Goal: Task Accomplishment & Management: Use online tool/utility

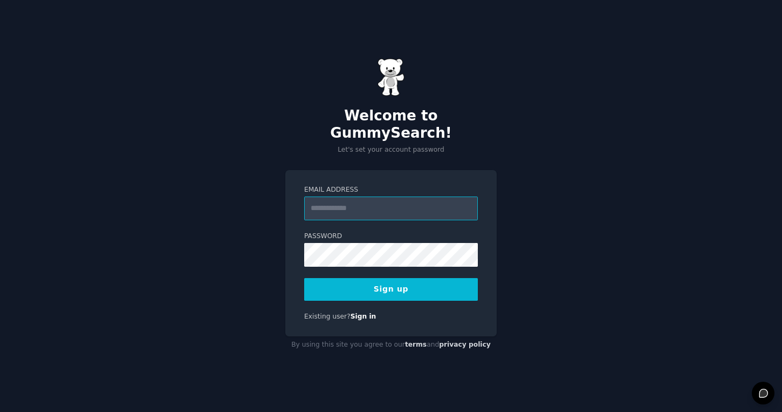
click at [323, 203] on input "Email Address" at bounding box center [391, 208] width 174 height 24
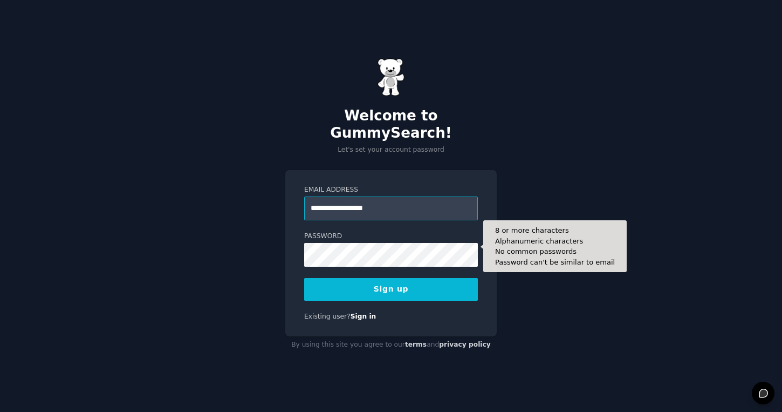
type input "**********"
click at [304, 278] on button "Sign up" at bounding box center [391, 289] width 174 height 23
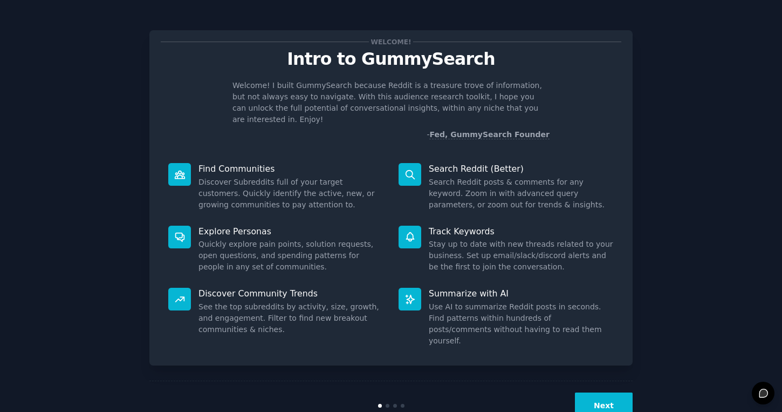
click at [601, 392] on button "Next" at bounding box center [604, 405] width 58 height 26
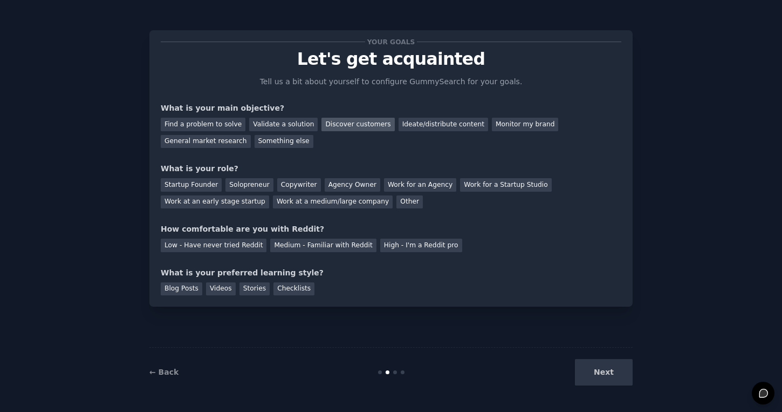
click at [343, 120] on div "Discover customers" at bounding box center [357, 124] width 73 height 13
click at [397, 184] on div "Work for an Agency" at bounding box center [420, 184] width 72 height 13
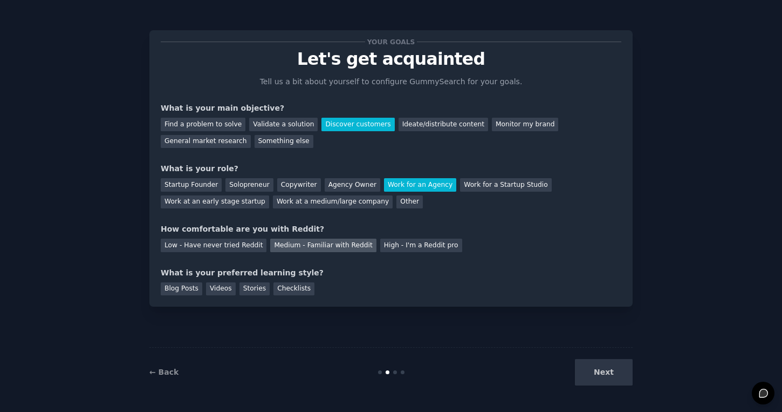
click at [298, 242] on div "Medium - Familiar with Reddit" at bounding box center [323, 244] width 106 height 13
click at [179, 285] on div "Blog Posts" at bounding box center [182, 288] width 42 height 13
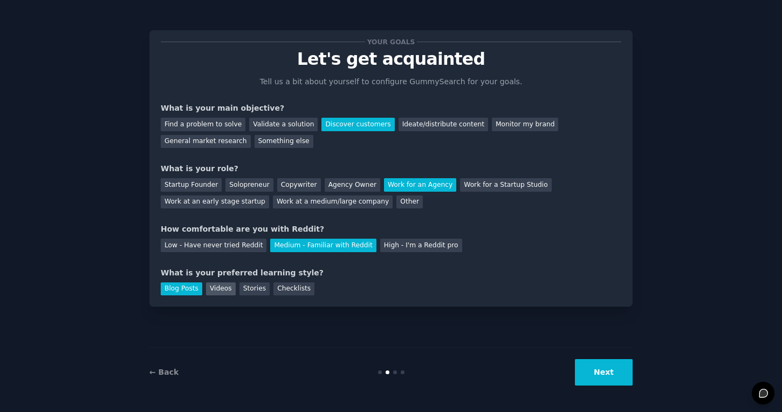
click at [216, 283] on div "Videos" at bounding box center [221, 288] width 30 height 13
click at [247, 286] on div "Stories" at bounding box center [254, 288] width 30 height 13
click at [225, 285] on div "Videos" at bounding box center [221, 288] width 30 height 13
click at [291, 291] on div "Checklists" at bounding box center [293, 288] width 41 height 13
click at [586, 367] on button "Next" at bounding box center [604, 372] width 58 height 26
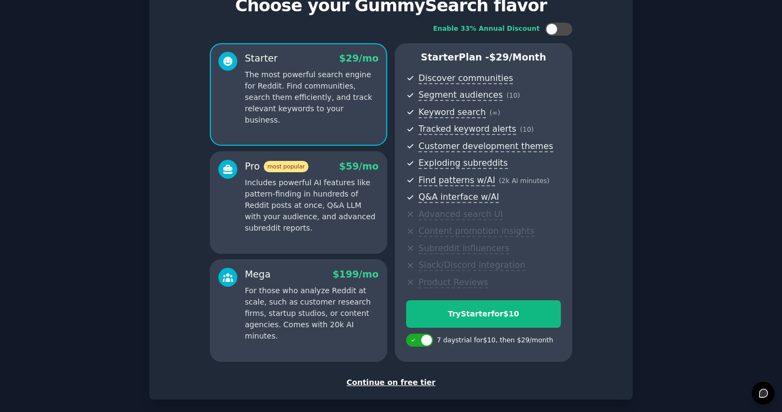
scroll to position [53, 0]
click at [558, 32] on div at bounding box center [558, 29] width 27 height 13
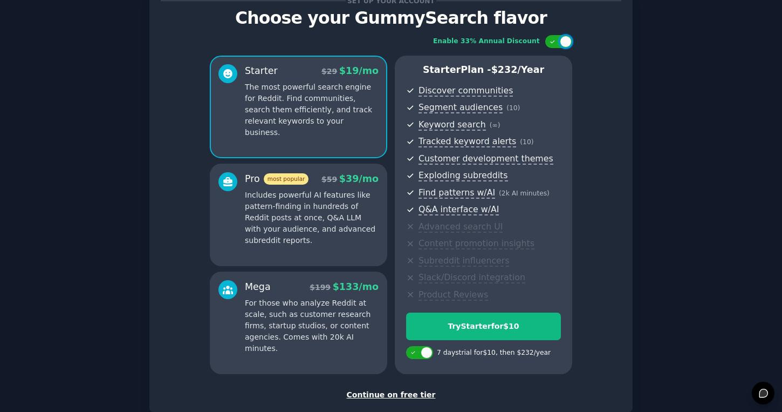
scroll to position [36, 0]
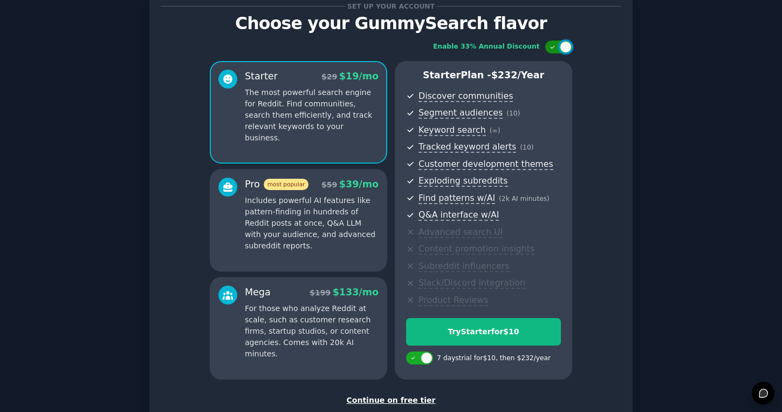
click at [564, 47] on div at bounding box center [566, 47] width 12 height 12
checkbox input "false"
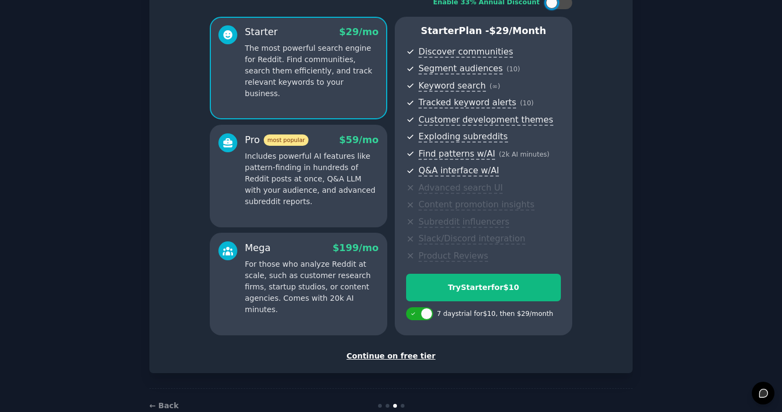
scroll to position [106, 0]
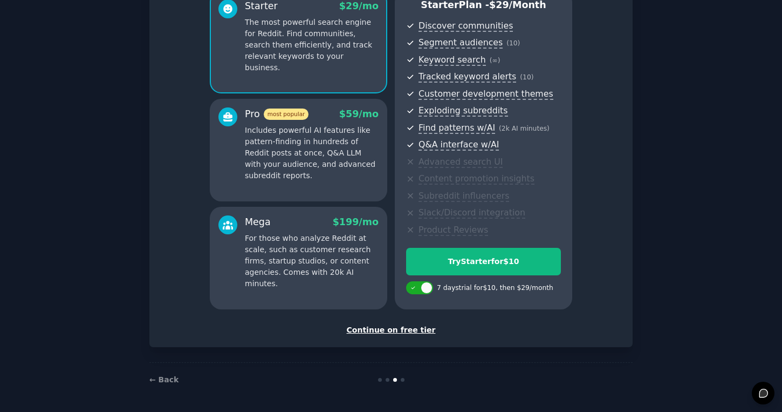
click at [404, 328] on div "Continue on free tier" at bounding box center [391, 329] width 461 height 11
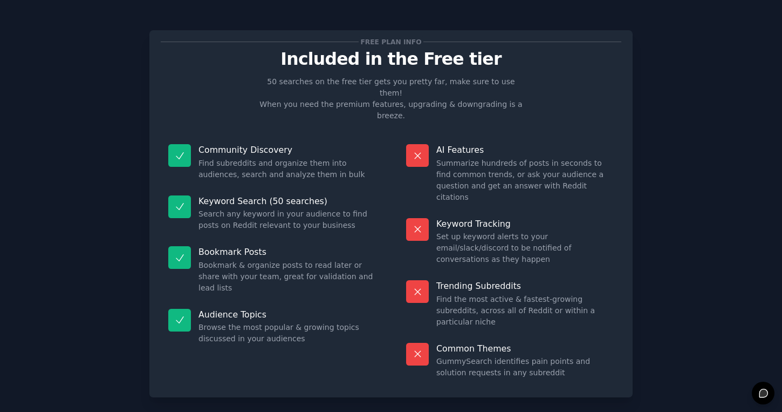
scroll to position [9, 0]
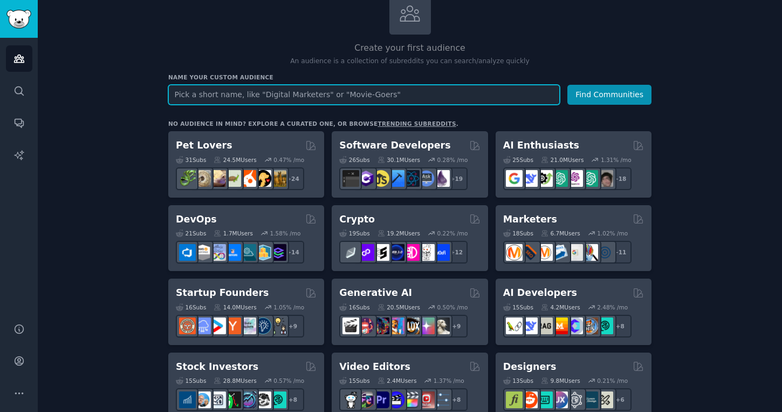
scroll to position [81, 0]
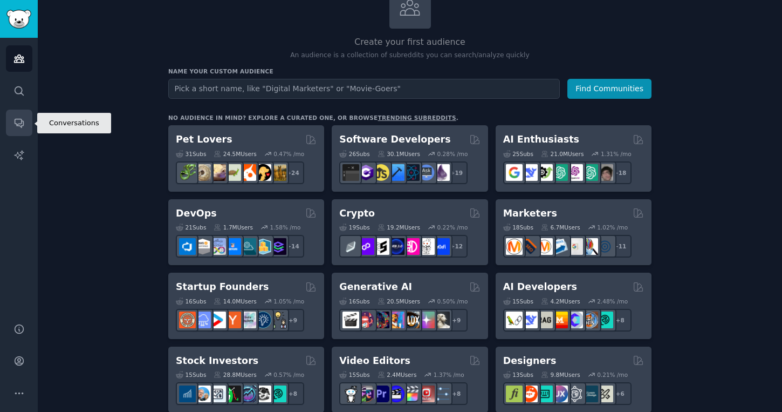
click at [27, 119] on link "Conversations" at bounding box center [19, 122] width 26 height 26
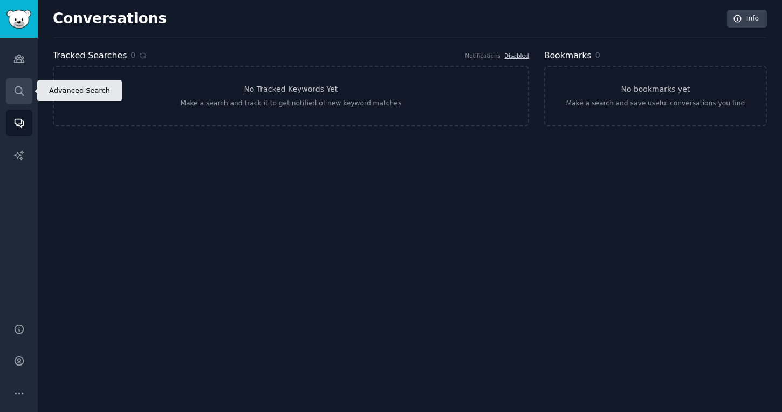
click at [19, 91] on icon "Sidebar" at bounding box center [18, 90] width 11 height 11
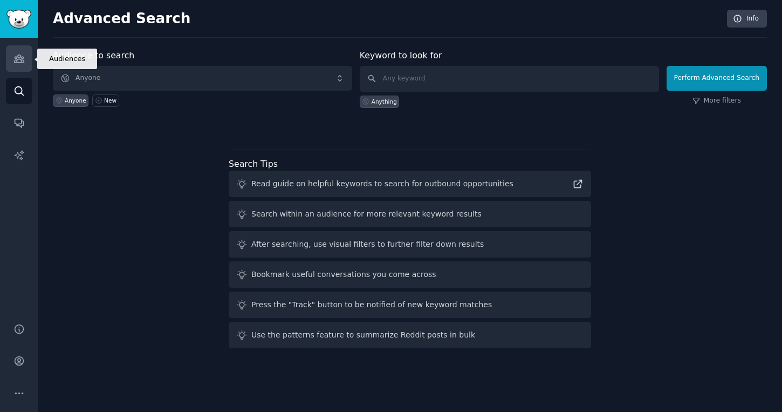
click at [19, 59] on icon "Sidebar" at bounding box center [19, 59] width 10 height 8
